Goal: Task Accomplishment & Management: Use online tool/utility

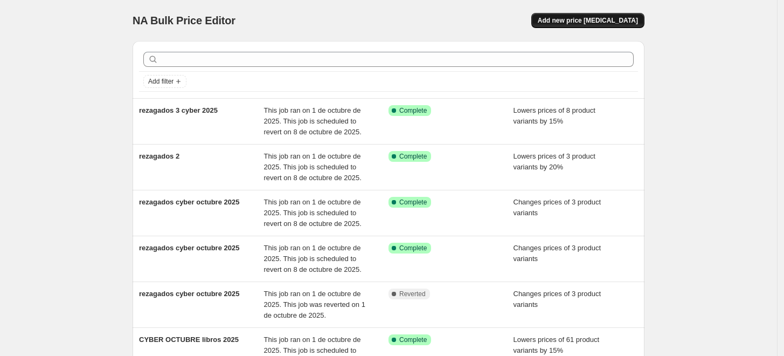
click at [582, 27] on button "Add new price [MEDICAL_DATA]" at bounding box center [588, 20] width 113 height 15
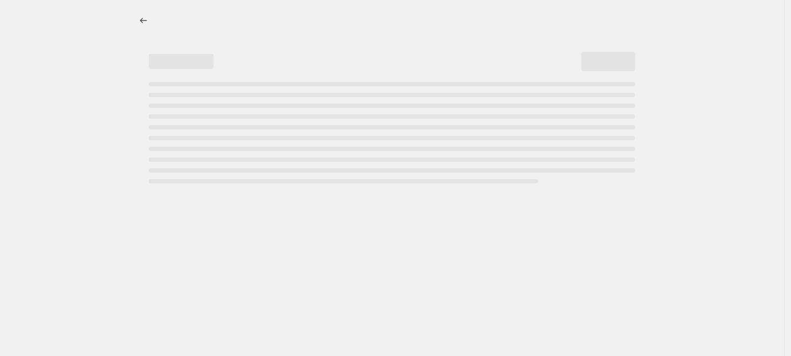
select select "percentage"
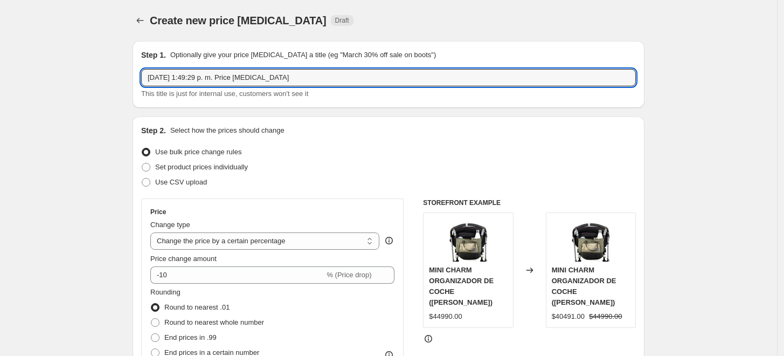
drag, startPoint x: 298, startPoint y: 77, endPoint x: 135, endPoint y: 74, distance: 162.8
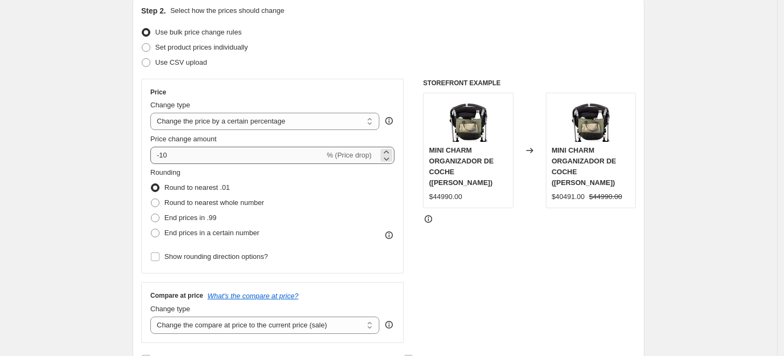
type input "REMATE BOTELLAS CYBER"
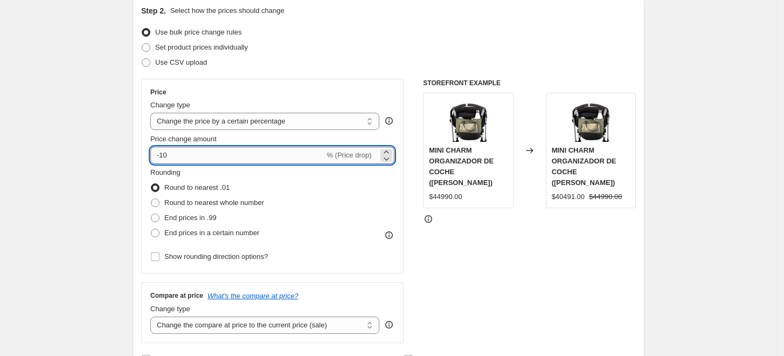
drag, startPoint x: 176, startPoint y: 158, endPoint x: 160, endPoint y: 160, distance: 16.8
click at [160, 160] on input "-10" at bounding box center [237, 155] width 174 height 17
type input "-40"
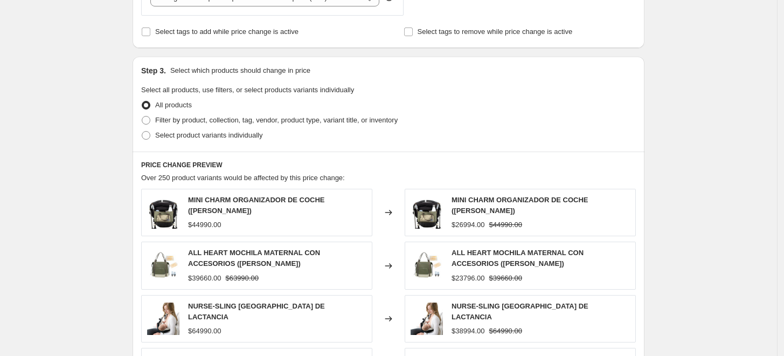
scroll to position [479, 0]
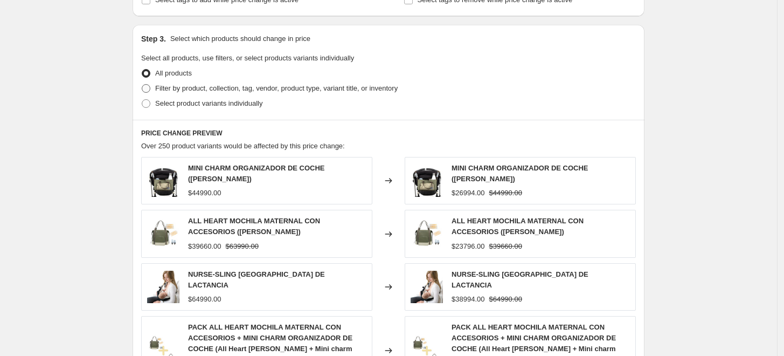
click at [150, 91] on span at bounding box center [146, 88] width 9 height 9
click at [142, 85] on input "Filter by product, collection, tag, vendor, product type, variant title, or inv…" at bounding box center [142, 84] width 1 height 1
radio input "true"
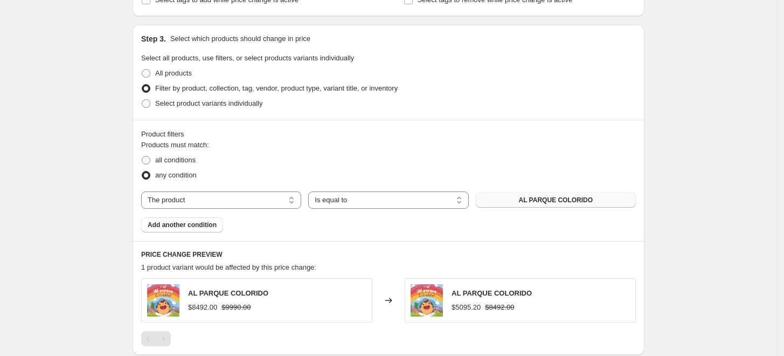
click at [550, 196] on span "AL PARQUE COLORIDO" at bounding box center [556, 200] width 74 height 9
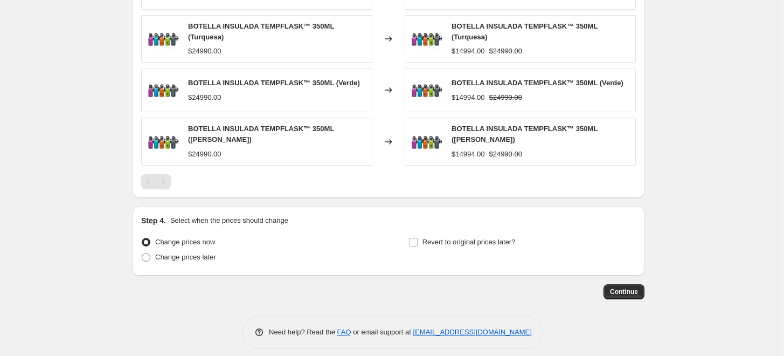
scroll to position [843, 0]
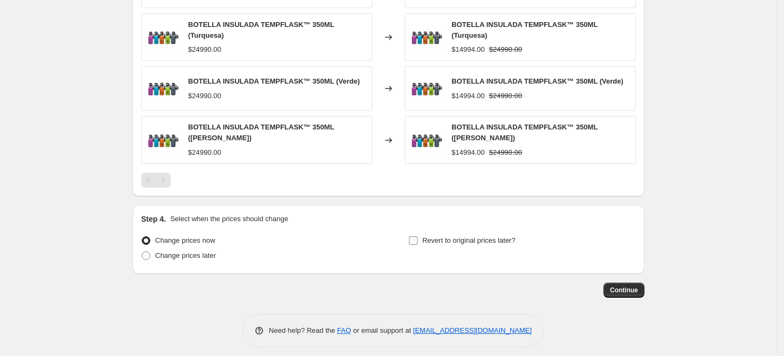
click at [413, 237] on input "Revert to original prices later?" at bounding box center [413, 240] width 9 height 9
checkbox input "true"
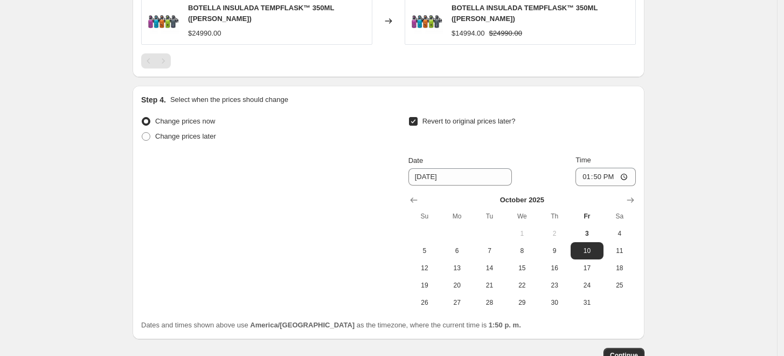
scroll to position [962, 0]
click at [529, 246] on span "8" at bounding box center [523, 250] width 24 height 9
type input "[DATE]"
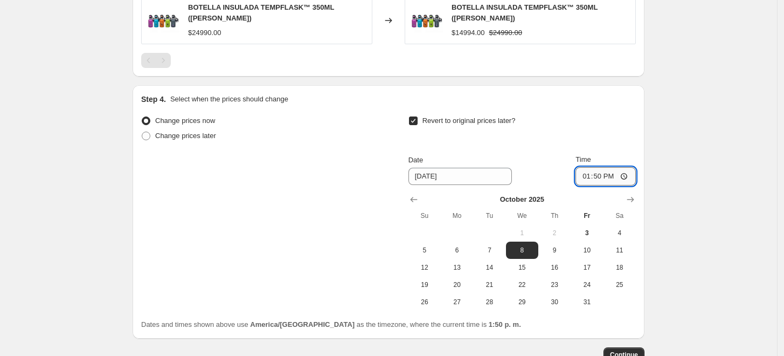
click at [601, 169] on input "13:50" at bounding box center [606, 176] width 60 height 18
type input "23:50"
click at [645, 348] on button "Continue" at bounding box center [624, 354] width 41 height 15
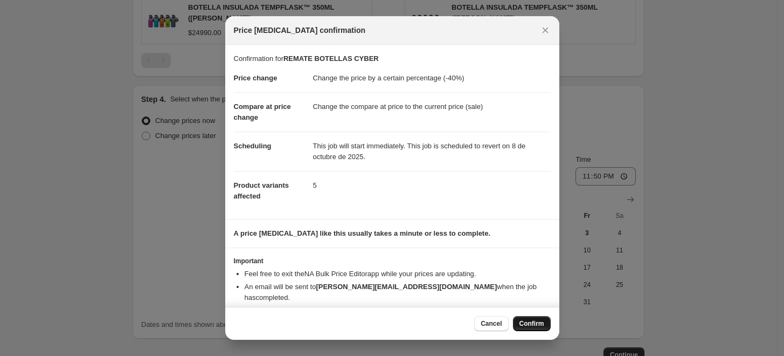
click at [535, 327] on span "Confirm" at bounding box center [532, 323] width 25 height 9
type input "REMATE BOTELLAS CYBER"
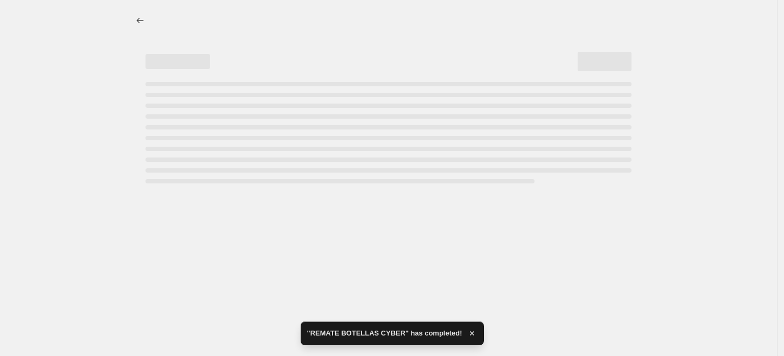
select select "percentage"
